Goal: Information Seeking & Learning: Learn about a topic

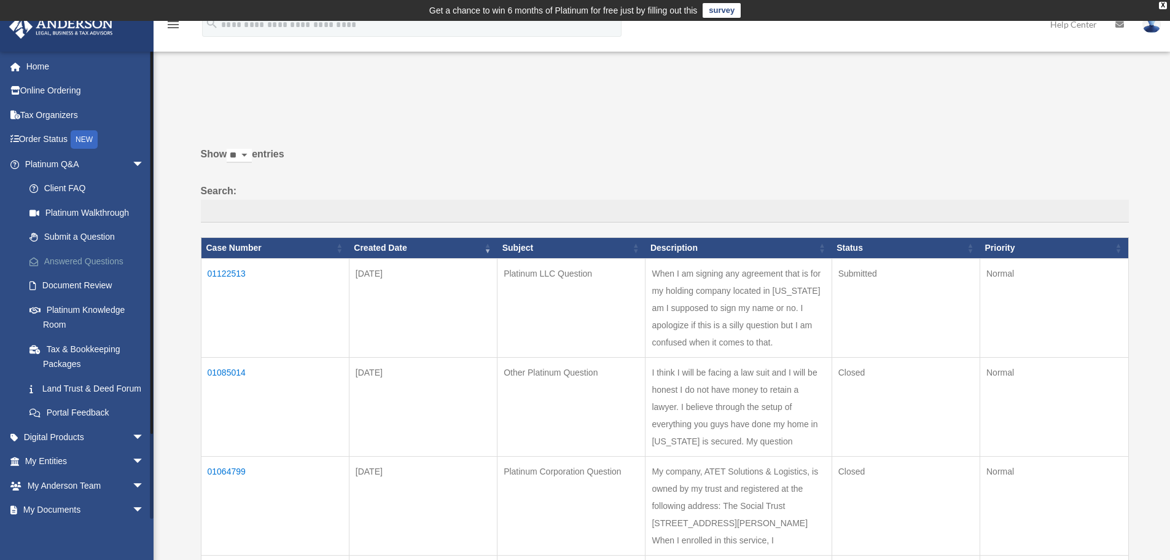
click at [91, 265] on link "Answered Questions" at bounding box center [90, 261] width 146 height 25
click at [220, 273] on td "01122513" at bounding box center [275, 307] width 148 height 99
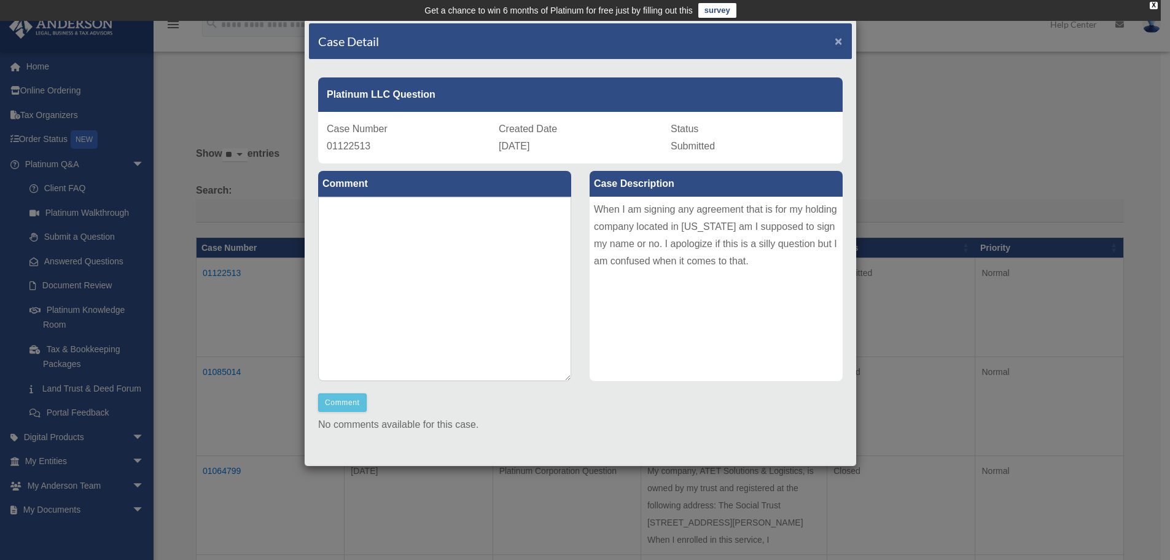
click at [835, 36] on span "×" at bounding box center [839, 41] width 8 height 14
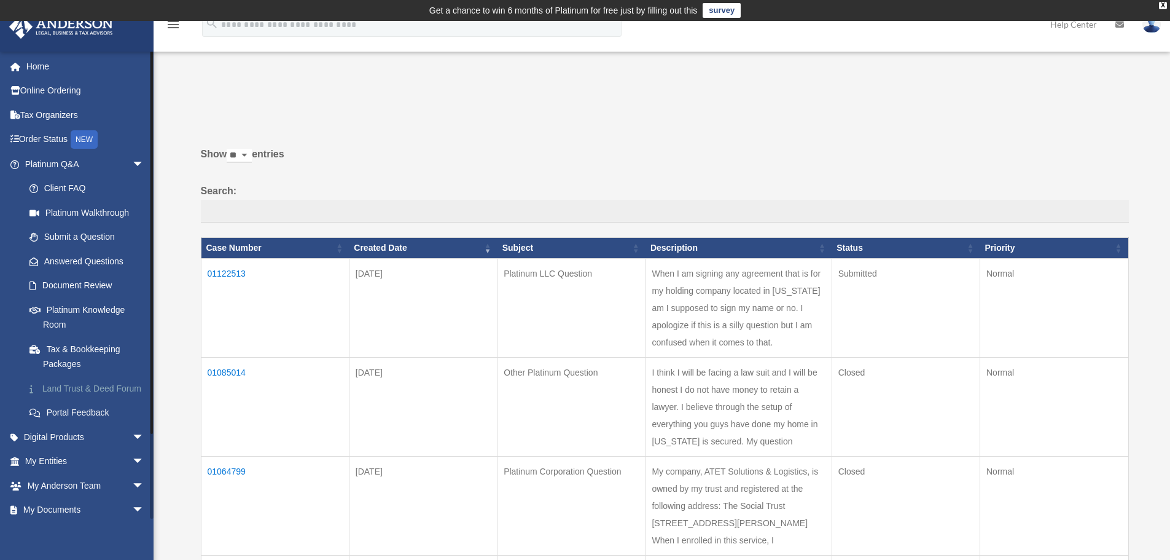
click at [60, 391] on link "Land Trust & Deed Forum" at bounding box center [90, 388] width 146 height 25
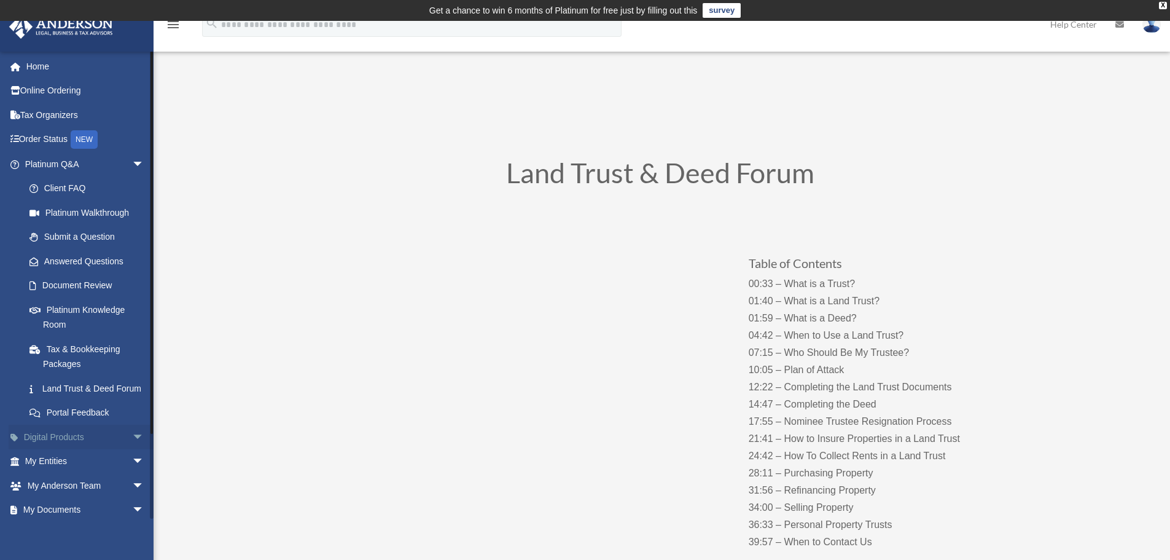
click at [132, 448] on span "arrow_drop_down" at bounding box center [144, 436] width 25 height 25
click at [132, 448] on span "arrow_drop_up" at bounding box center [144, 436] width 25 height 25
click at [132, 474] on span "arrow_drop_down" at bounding box center [144, 461] width 25 height 25
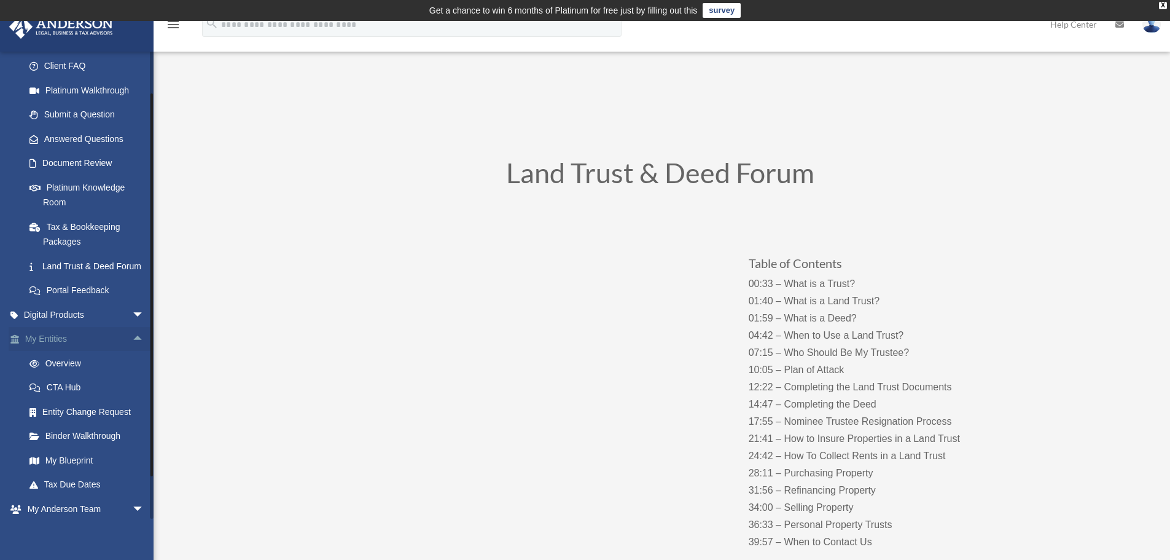
scroll to position [123, 0]
click at [70, 375] on link "Overview" at bounding box center [90, 362] width 146 height 25
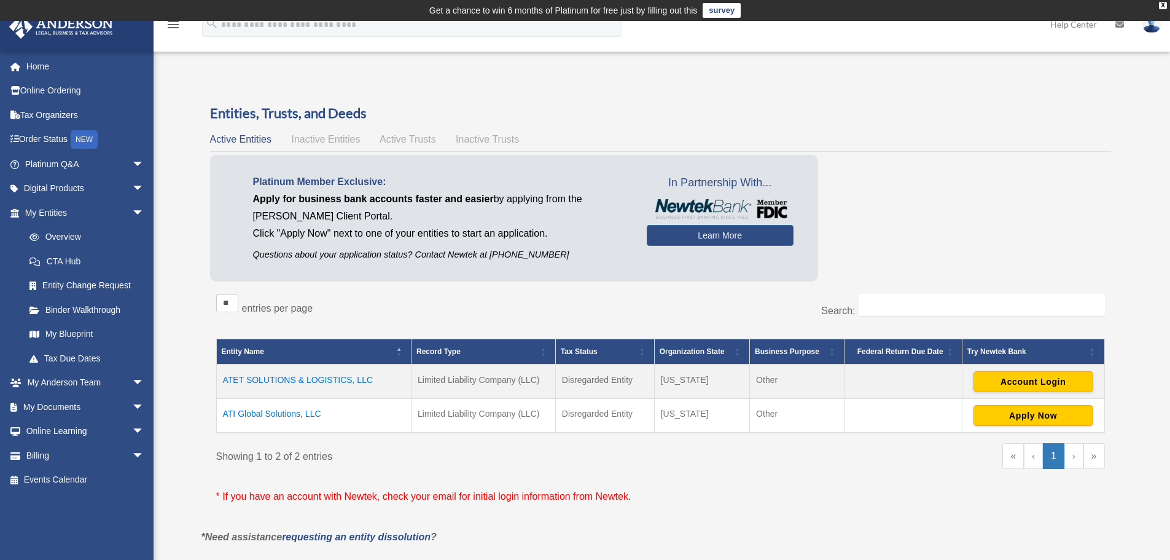
click at [334, 135] on span "Inactive Entities" at bounding box center [325, 139] width 69 height 10
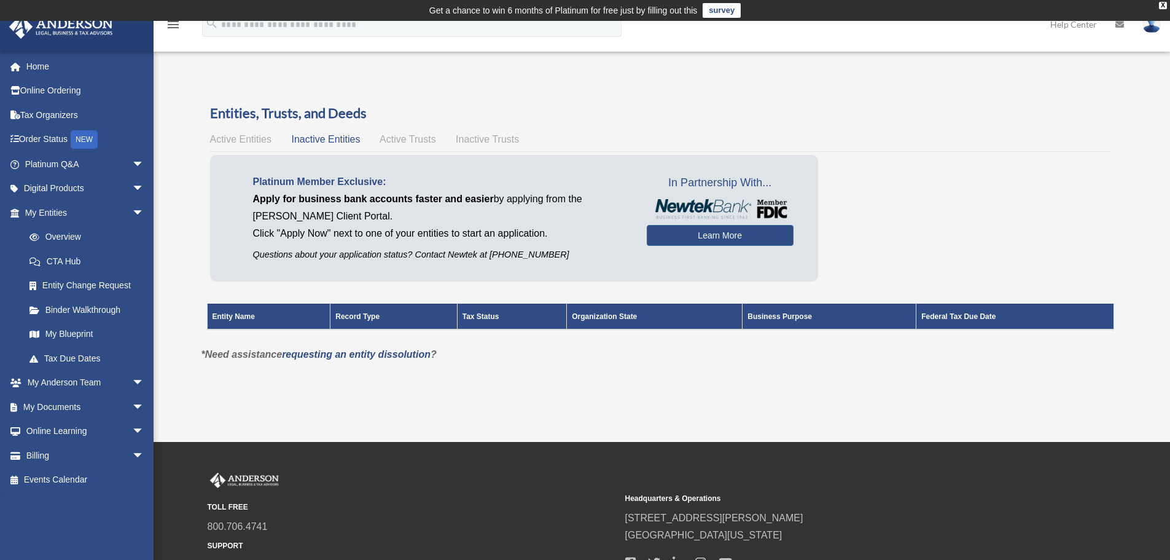
click at [392, 138] on span "Active Trusts" at bounding box center [408, 139] width 57 height 10
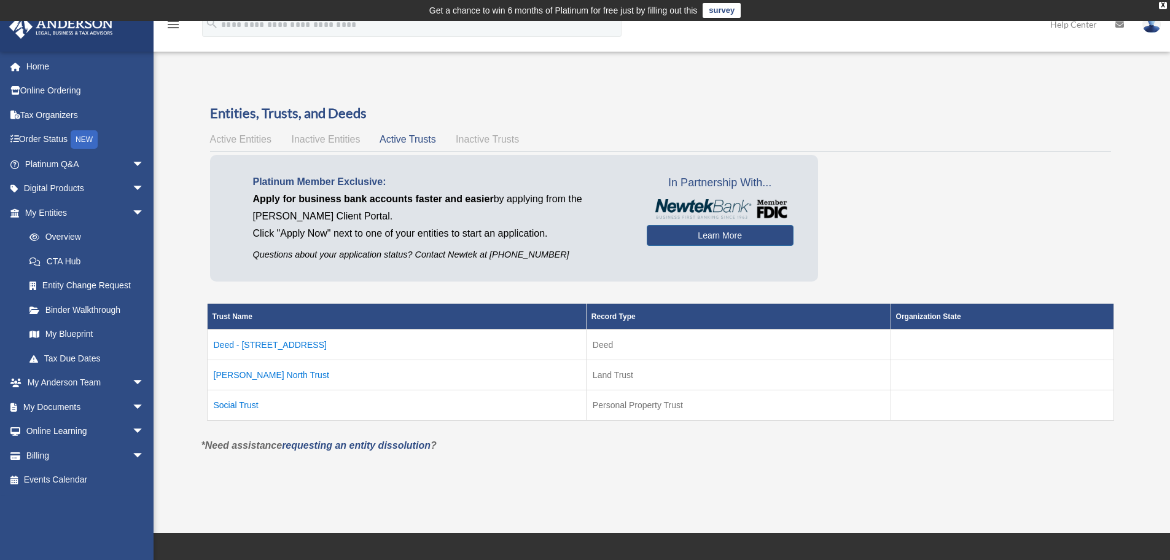
click at [488, 142] on span "Inactive Trusts" at bounding box center [487, 139] width 63 height 10
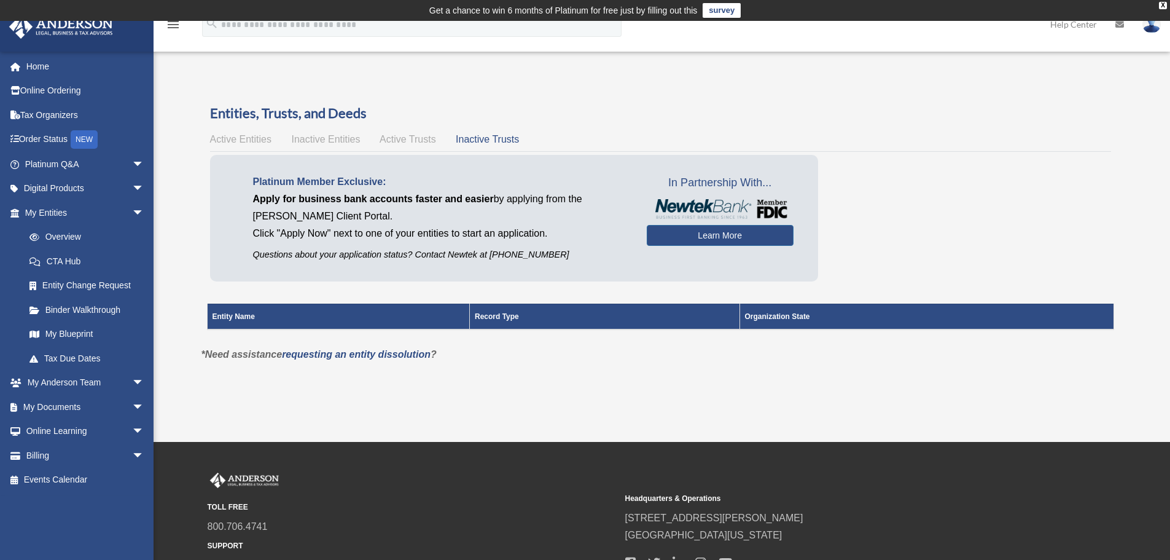
click at [434, 139] on span "Active Trusts" at bounding box center [408, 139] width 57 height 10
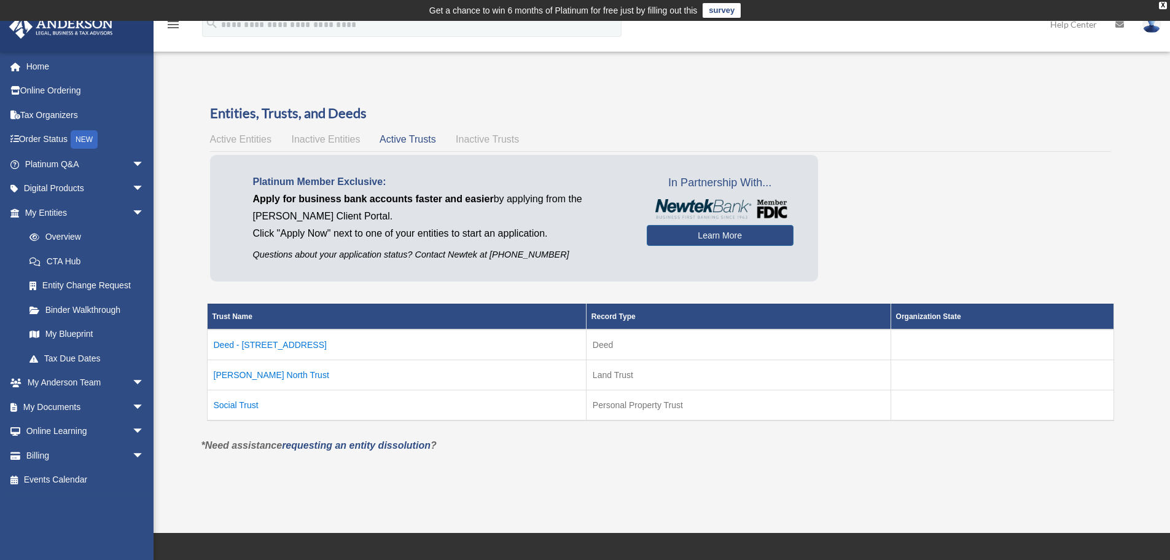
click at [286, 375] on td "Epperson North Trust" at bounding box center [396, 374] width 379 height 30
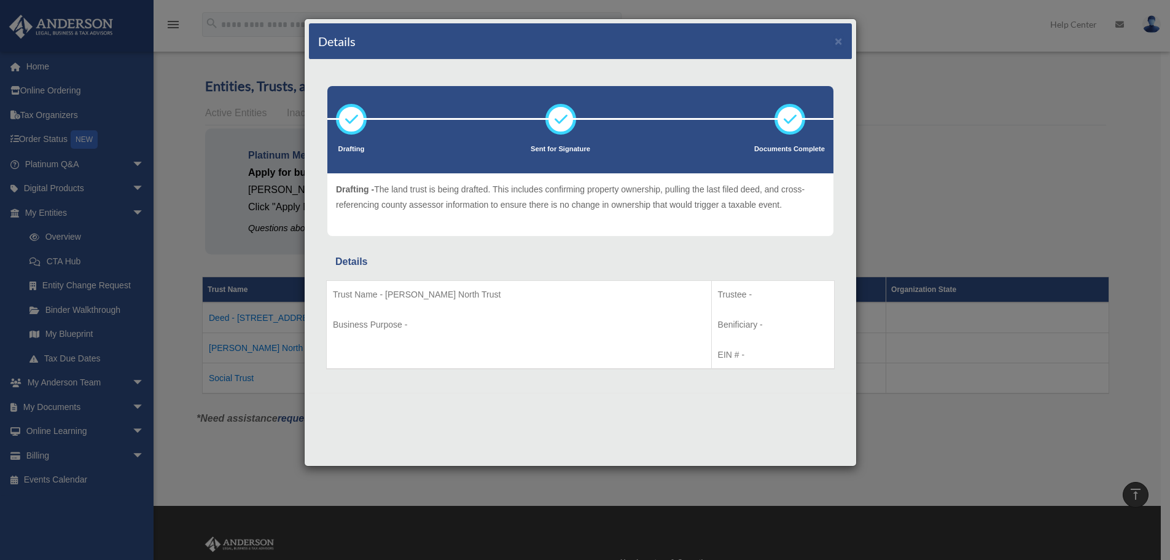
scroll to position [18, 0]
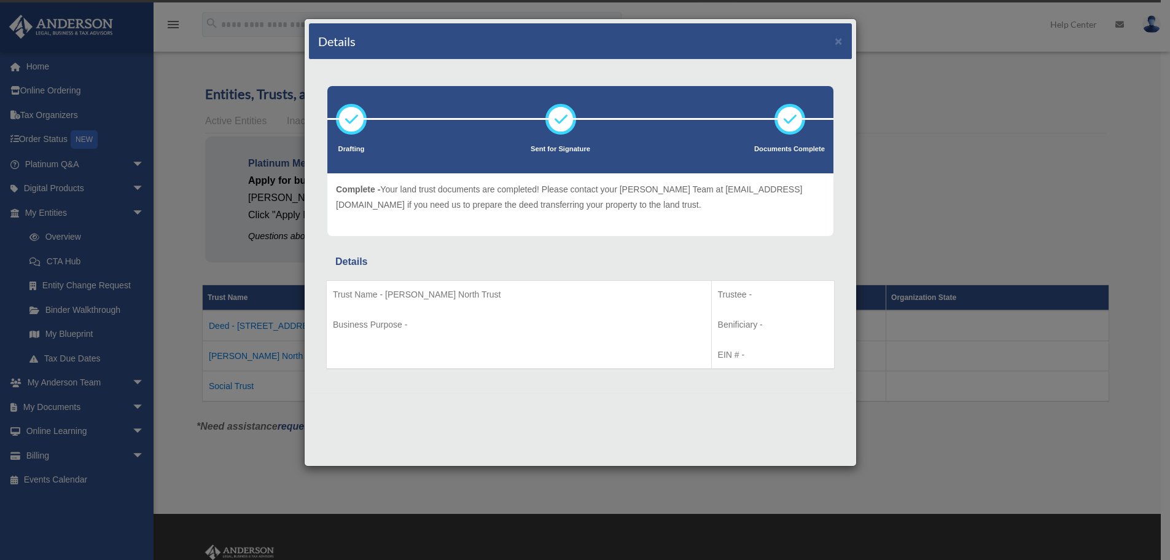
click at [834, 37] on div "Details ×" at bounding box center [580, 41] width 543 height 36
click at [835, 39] on button "×" at bounding box center [839, 40] width 8 height 13
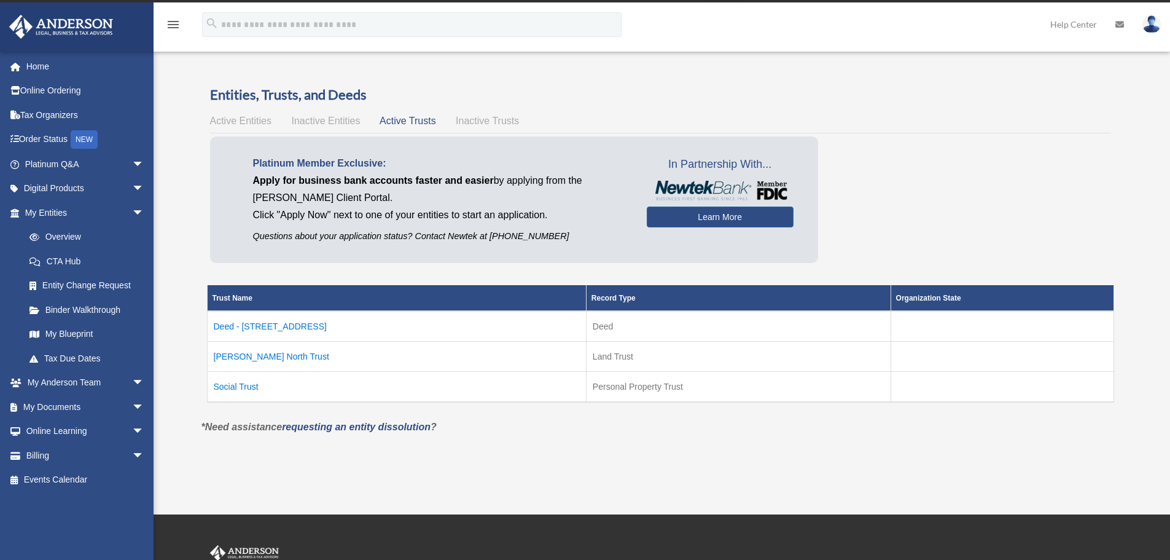
click at [258, 387] on td "Social Trust" at bounding box center [396, 386] width 379 height 31
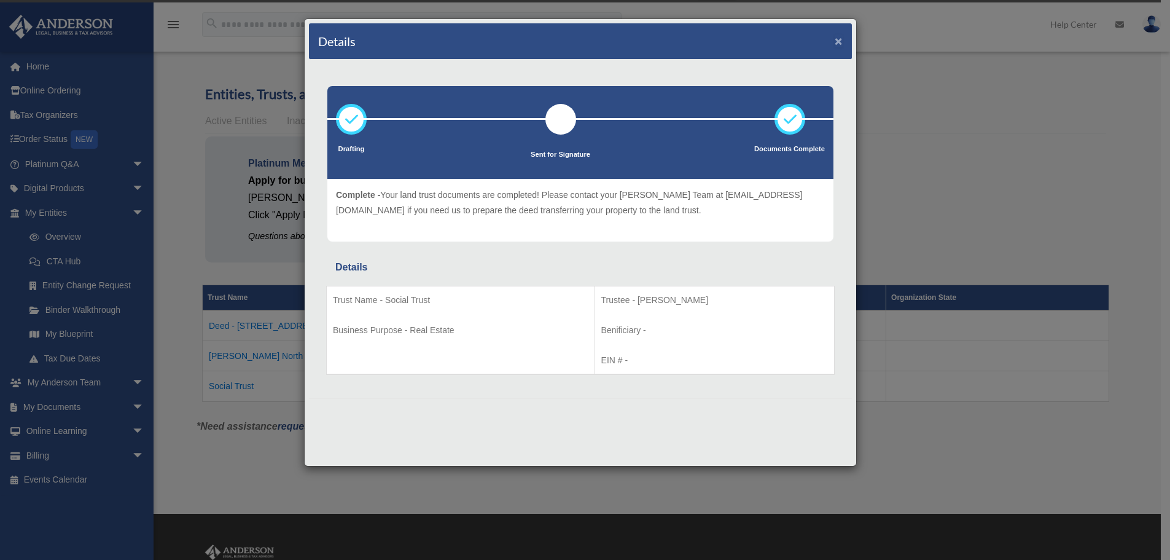
click at [841, 40] on button "×" at bounding box center [839, 40] width 8 height 13
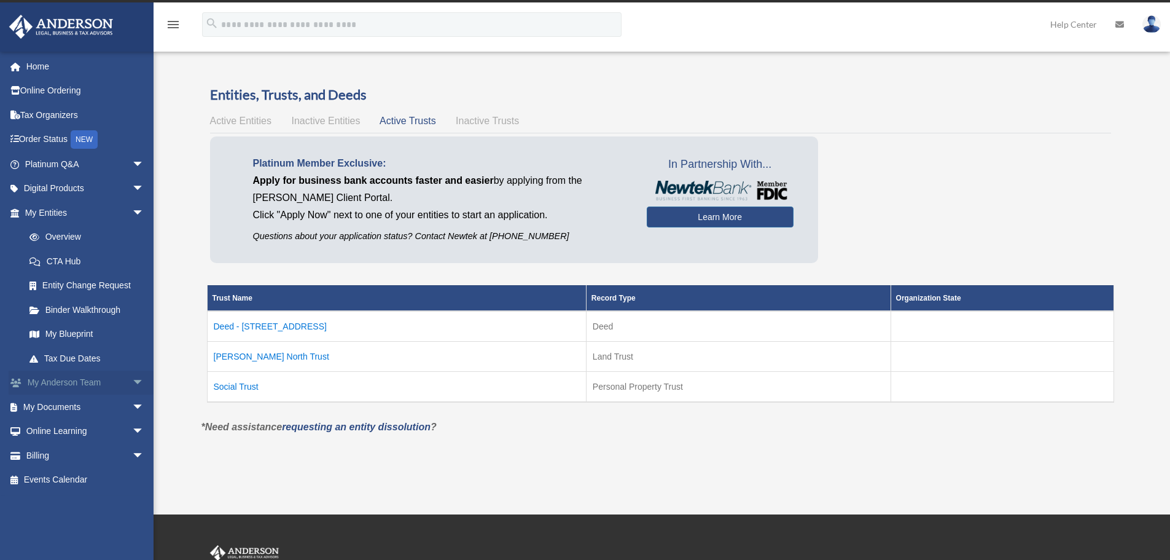
click at [108, 380] on link "My Anderson Team arrow_drop_down" at bounding box center [86, 382] width 154 height 25
